Goal: Find specific page/section: Find specific page/section

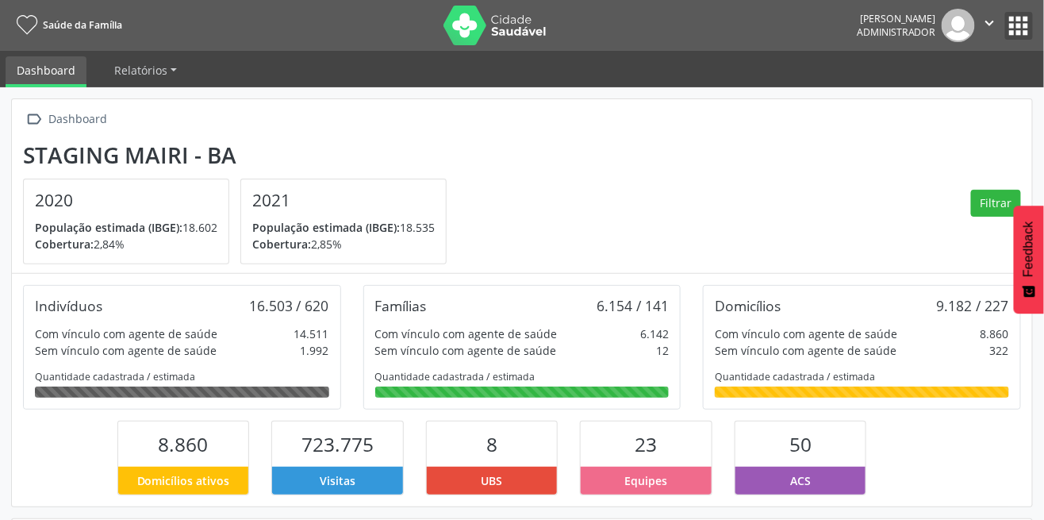
click at [1014, 27] on button "apps" at bounding box center [1019, 26] width 28 height 28
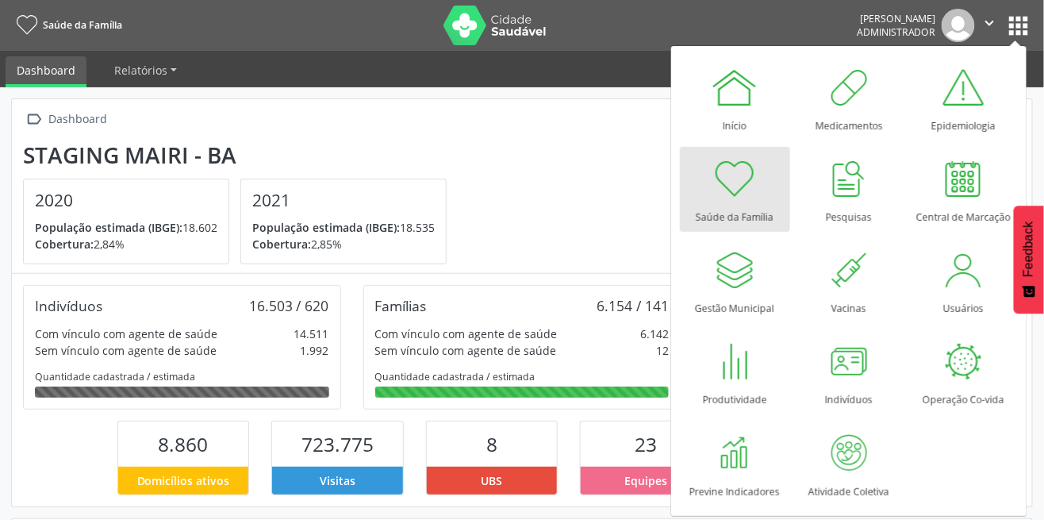
click at [508, 194] on section "Staging Mairi - BA 2020 População estimada (IBGE): 18.602 Cobertura: 2,84% 2021…" at bounding box center [522, 203] width 998 height 123
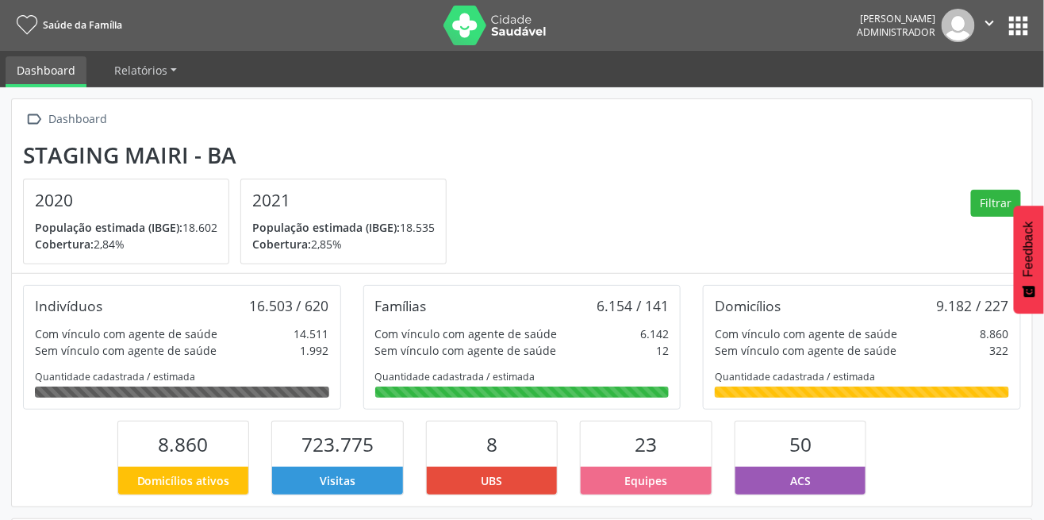
click at [136, 69] on span "Relatórios" at bounding box center [140, 70] width 53 height 15
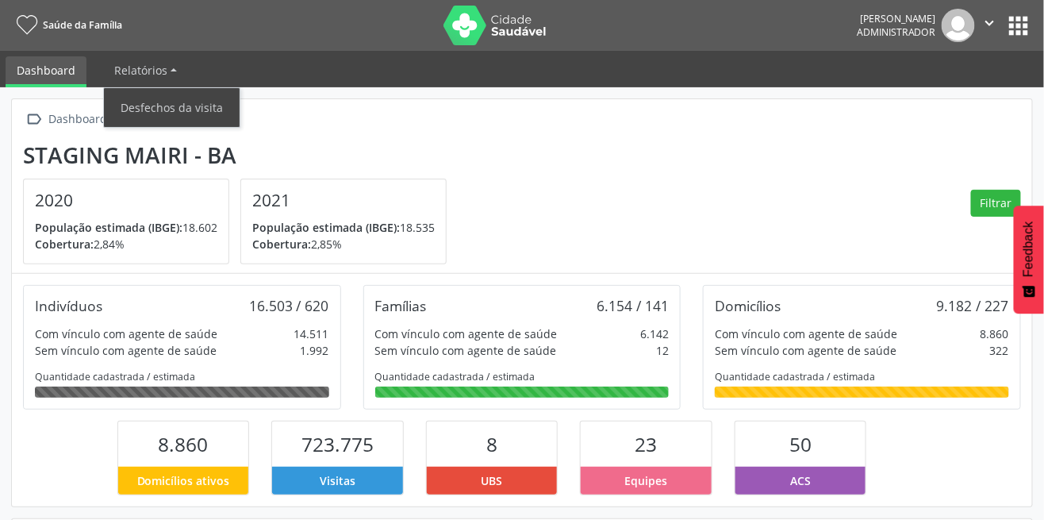
click at [89, 185] on div "2020 População estimada (IBGE): 18.602 Cobertura: 2,84%" at bounding box center [126, 221] width 205 height 84
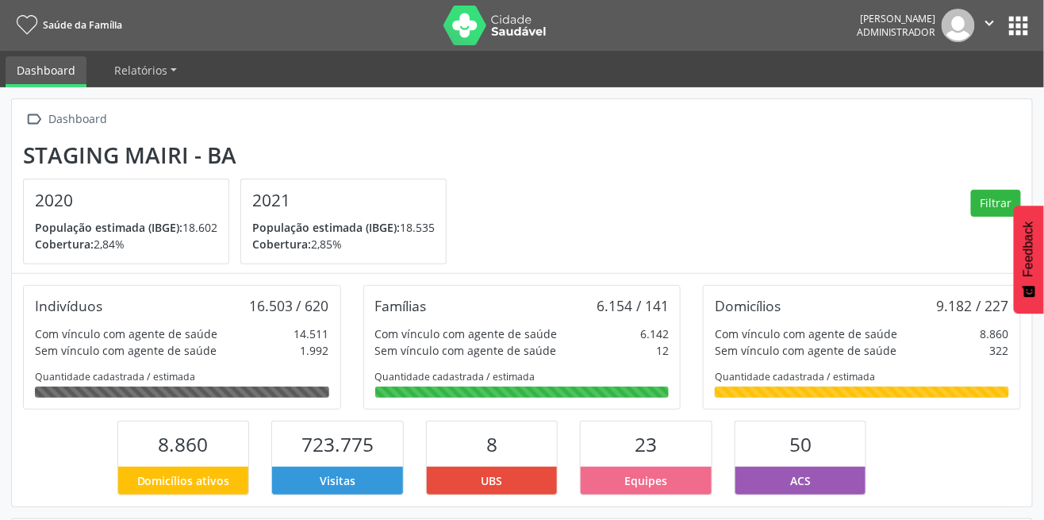
click at [1028, 498] on div "Indivíduos 16.503 / 620 Com vínculo com agente de saúde 14.511 Sem vínculo com …" at bounding box center [522, 390] width 1020 height 232
